Goal: Transaction & Acquisition: Download file/media

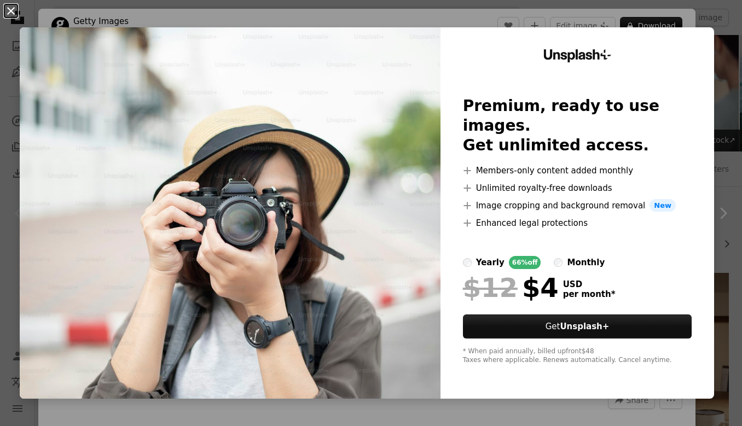
click at [13, 12] on button "An X shape" at bounding box center [10, 10] width 13 height 13
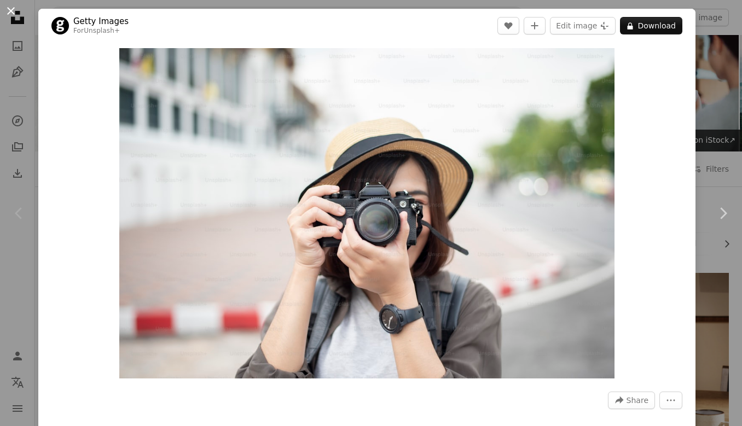
click at [12, 9] on button "An X shape" at bounding box center [10, 10] width 13 height 13
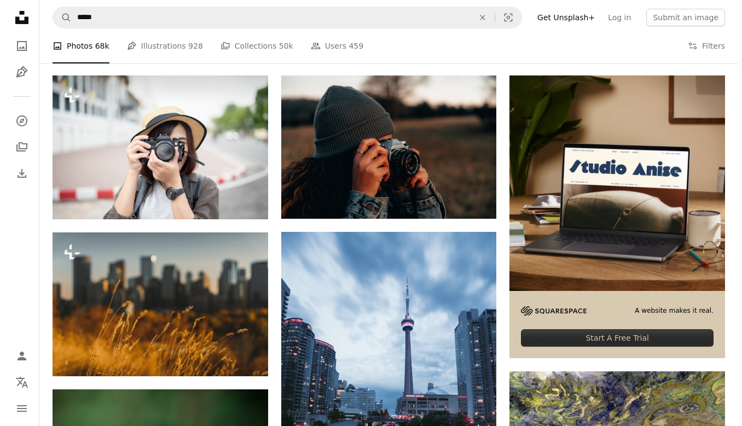
scroll to position [109, 0]
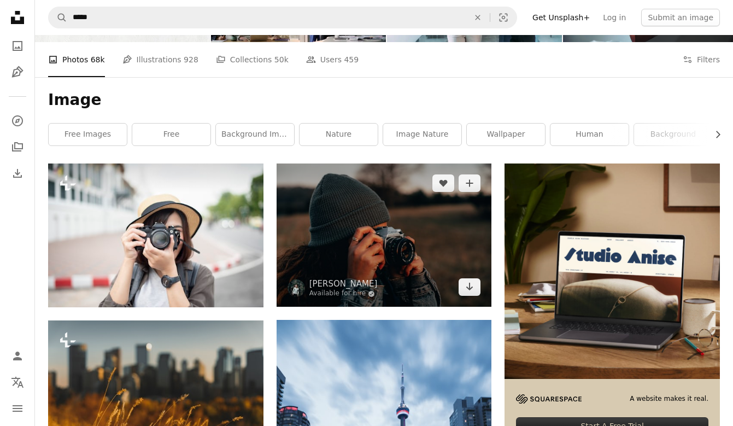
click at [384, 225] on img at bounding box center [385, 235] width 216 height 143
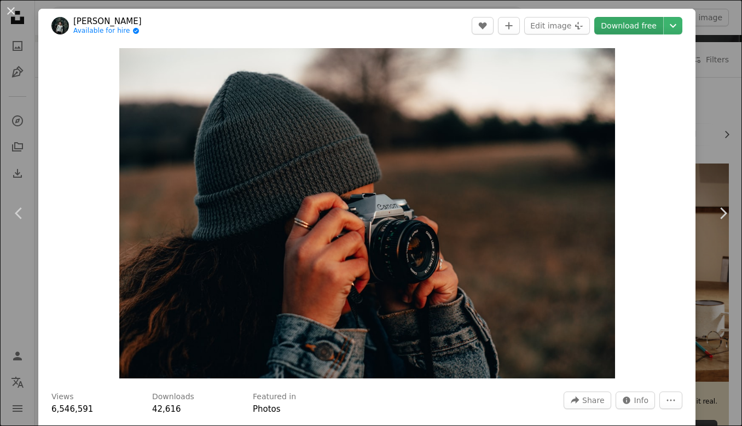
click at [627, 24] on link "Download free" at bounding box center [628, 26] width 69 height 18
